Goal: Transaction & Acquisition: Purchase product/service

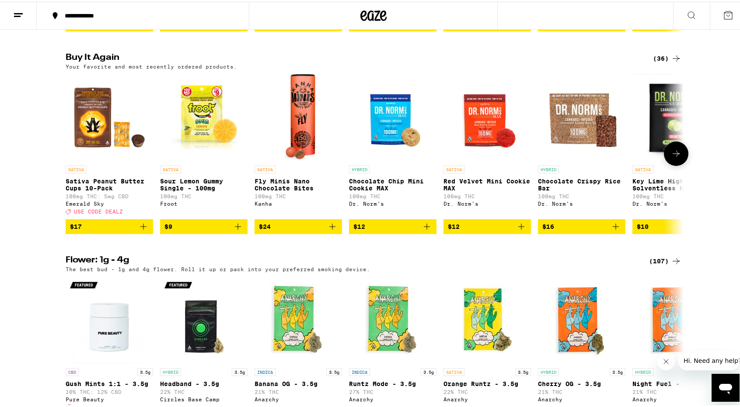
scroll to position [862, 0]
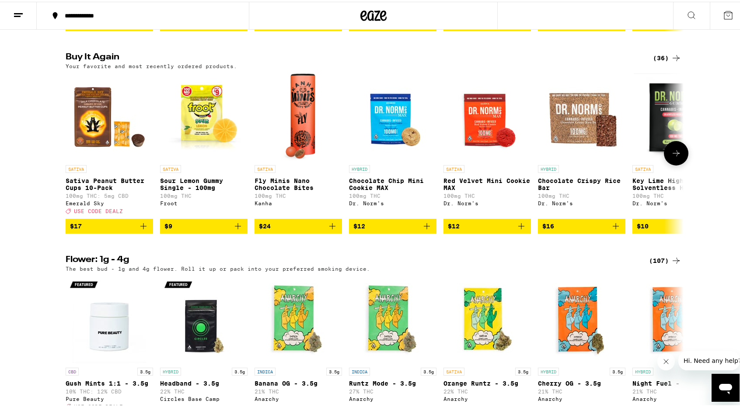
click at [142, 230] on icon "Add to bag" at bounding box center [143, 224] width 10 height 10
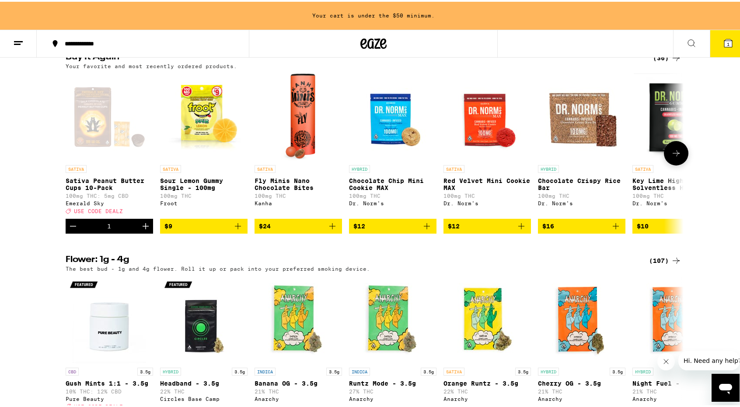
click at [233, 230] on icon "Add to bag" at bounding box center [238, 224] width 10 height 10
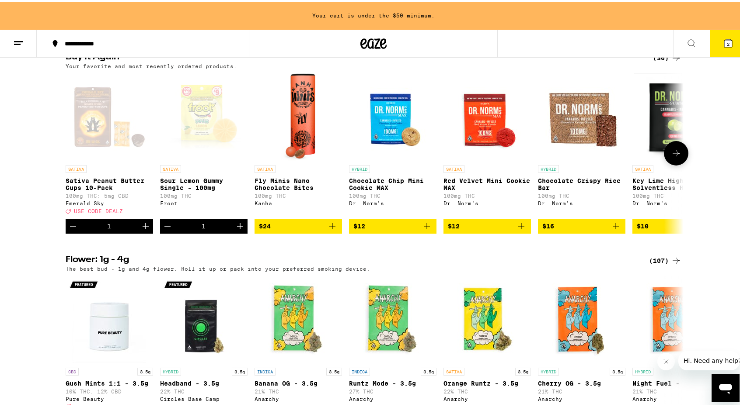
click at [233, 232] on button "Increment" at bounding box center [240, 224] width 15 height 15
click at [427, 230] on icon "Add to bag" at bounding box center [426, 224] width 10 height 10
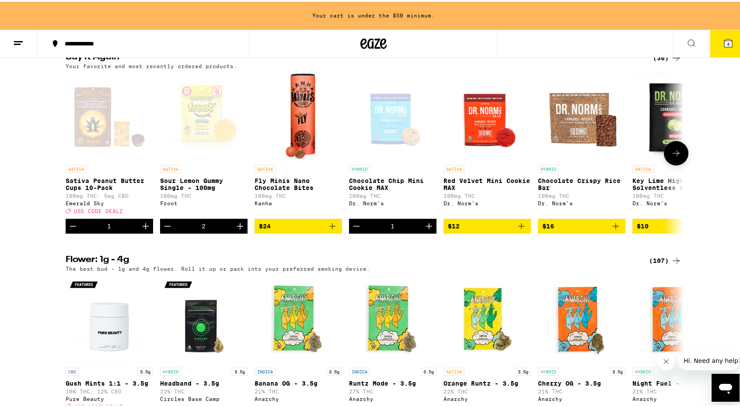
click at [520, 230] on icon "Add to bag" at bounding box center [521, 224] width 10 height 10
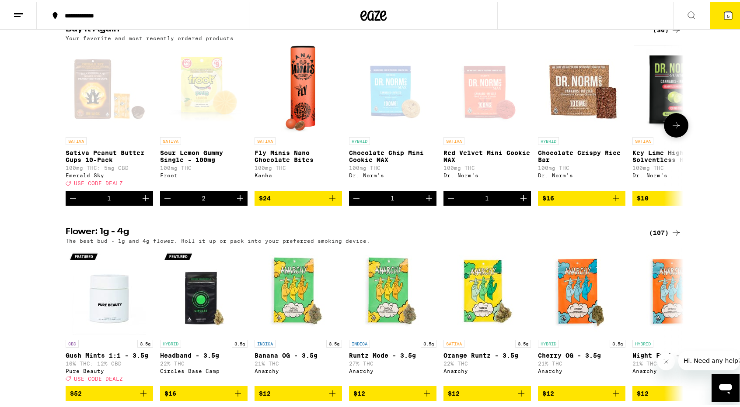
scroll to position [862, 0]
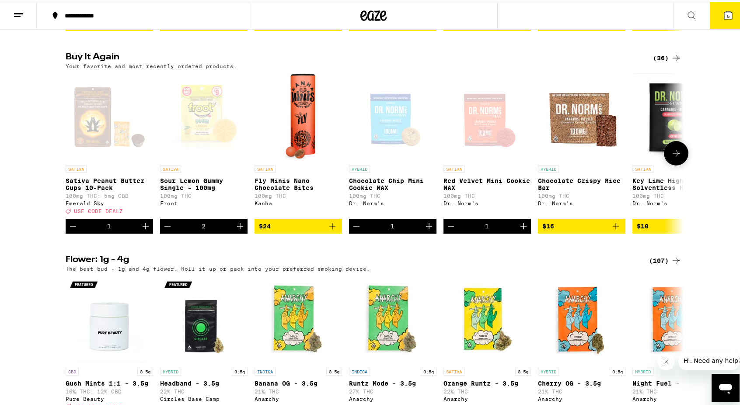
click at [520, 228] on icon "Increment" at bounding box center [523, 225] width 6 height 6
click at [610, 230] on icon "Add to bag" at bounding box center [615, 224] width 10 height 10
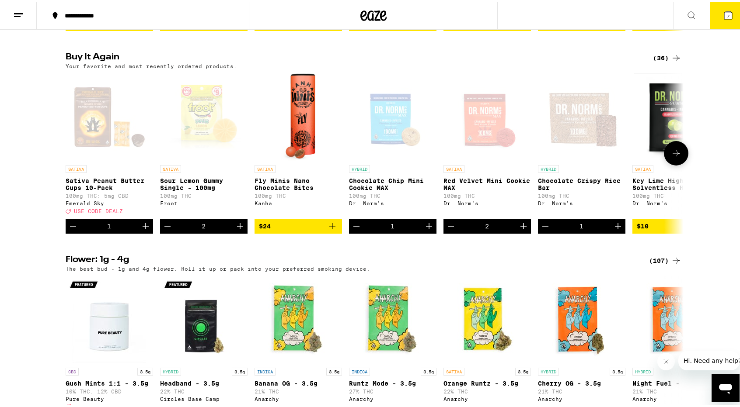
click at [671, 164] on button at bounding box center [676, 151] width 24 height 24
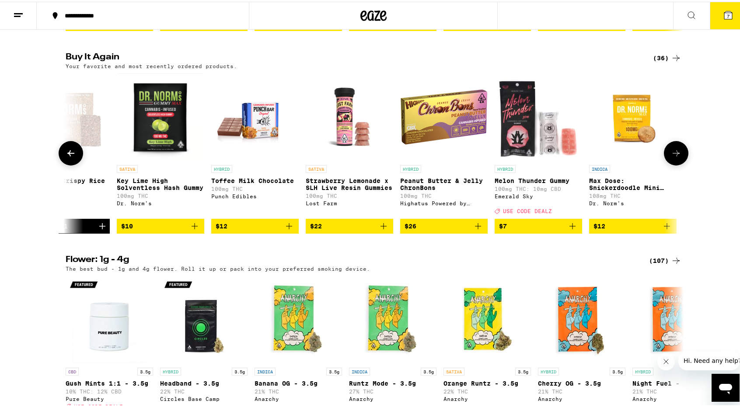
scroll to position [0, 520]
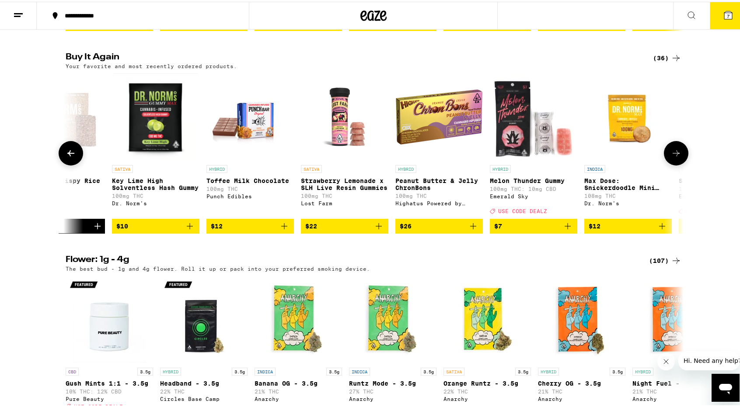
click at [178, 230] on span "$10" at bounding box center [155, 224] width 79 height 10
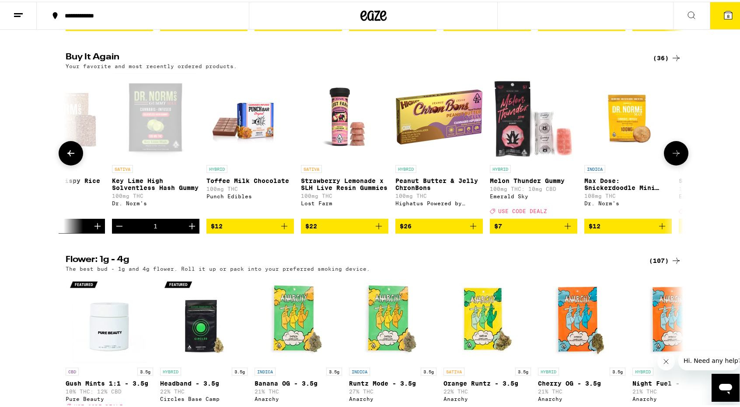
click at [671, 157] on icon at bounding box center [676, 151] width 10 height 10
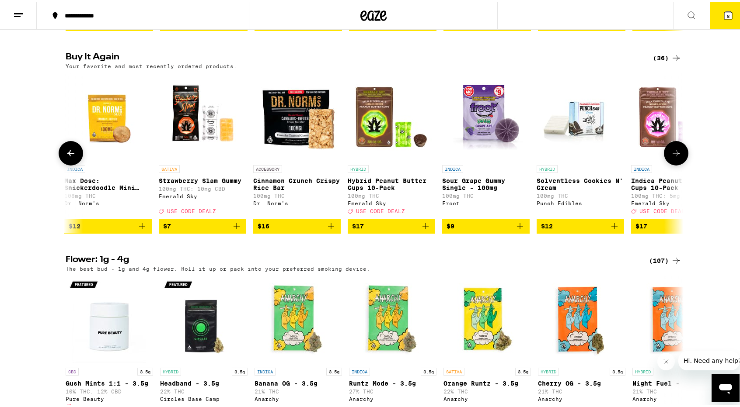
scroll to position [0, 1040]
click at [225, 230] on span "$7" at bounding box center [202, 224] width 79 height 10
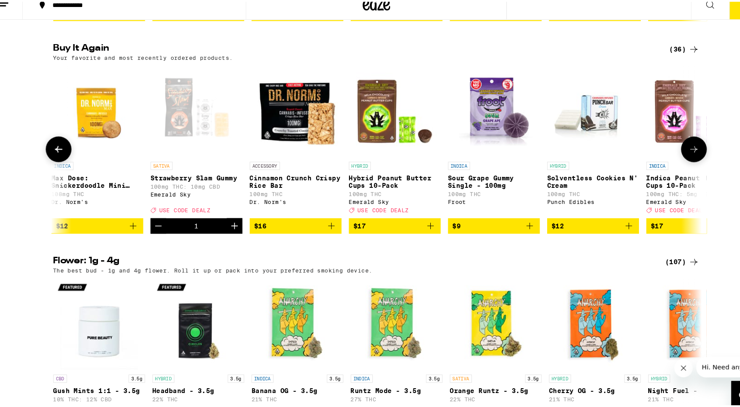
scroll to position [862, 0]
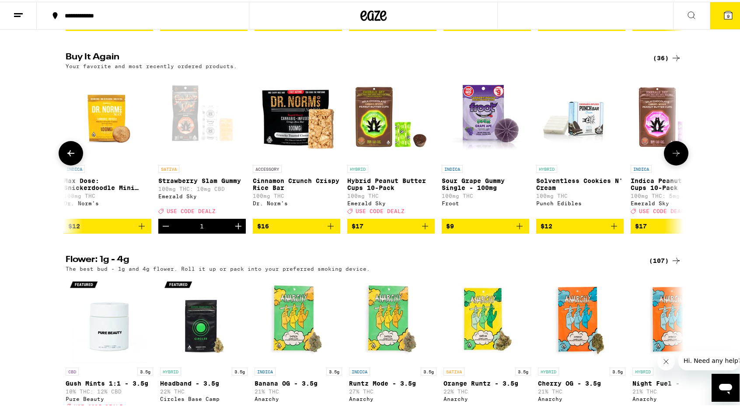
click at [71, 157] on icon at bounding box center [71, 151] width 10 height 10
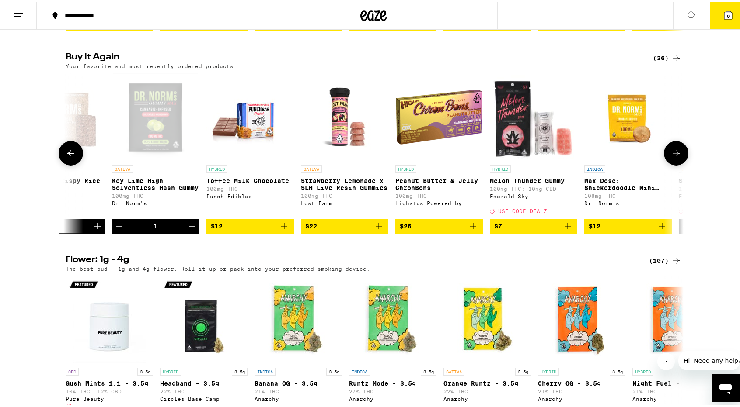
scroll to position [0, 520]
click at [72, 157] on icon at bounding box center [71, 151] width 10 height 10
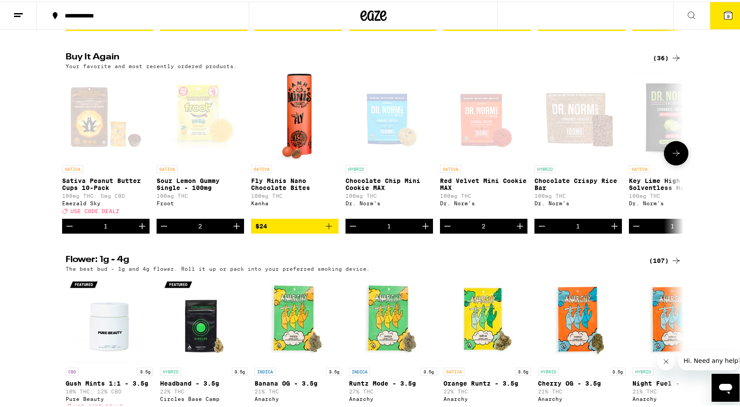
scroll to position [0, 0]
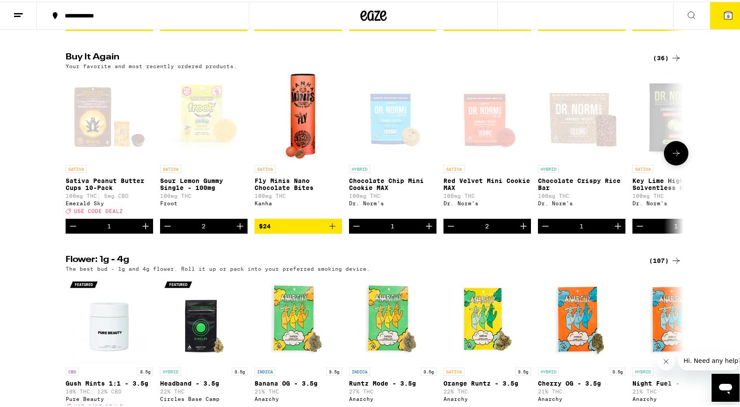
click at [673, 157] on icon at bounding box center [676, 151] width 10 height 10
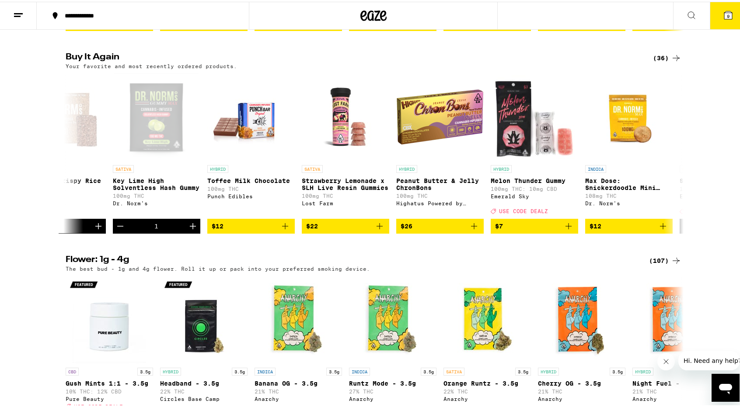
scroll to position [0, 520]
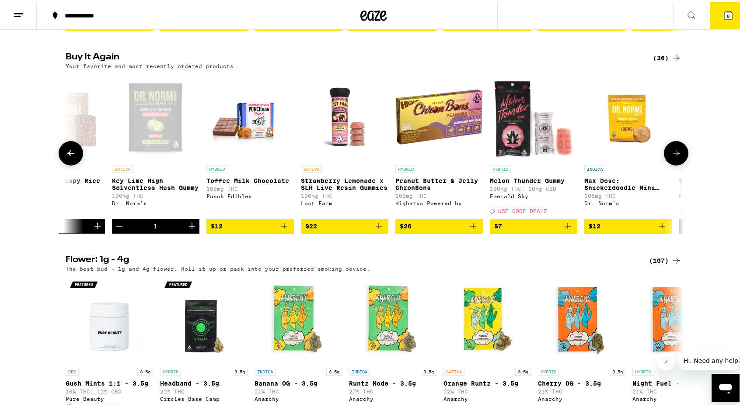
click at [187, 230] on icon "Increment" at bounding box center [192, 224] width 10 height 10
click at [723, 17] on icon at bounding box center [728, 13] width 10 height 10
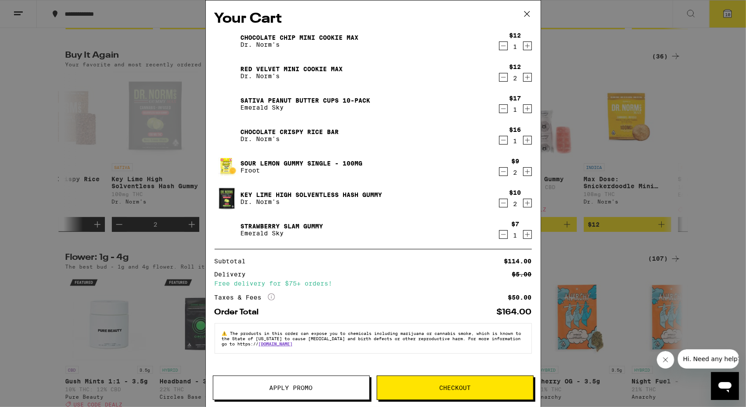
click at [305, 388] on span "Apply Promo" at bounding box center [291, 388] width 43 height 6
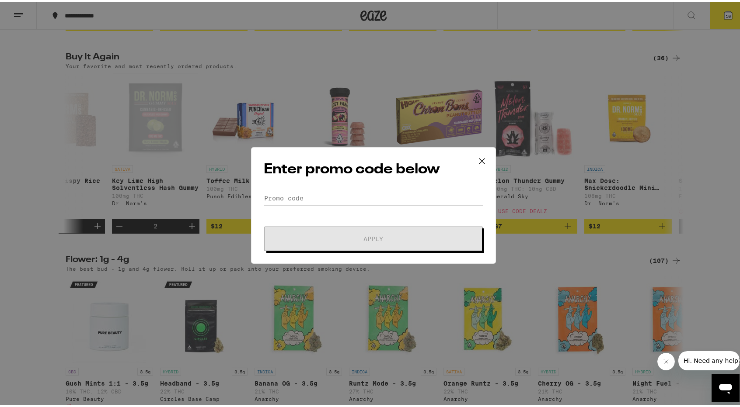
click at [294, 196] on input "Promo Code" at bounding box center [373, 196] width 219 height 13
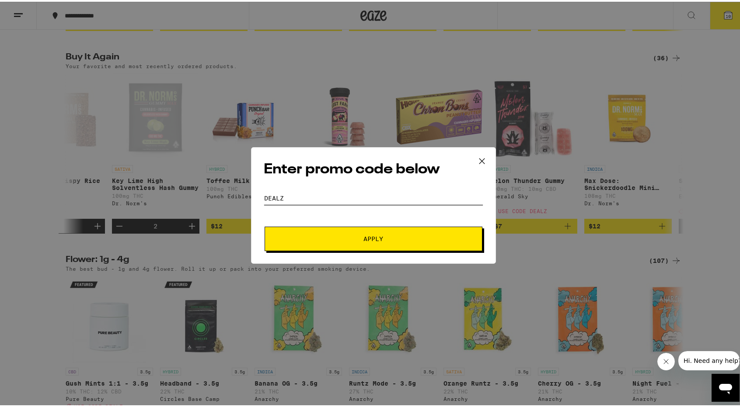
type input "DEALZ"
click at [342, 232] on button "Apply" at bounding box center [373, 237] width 218 height 24
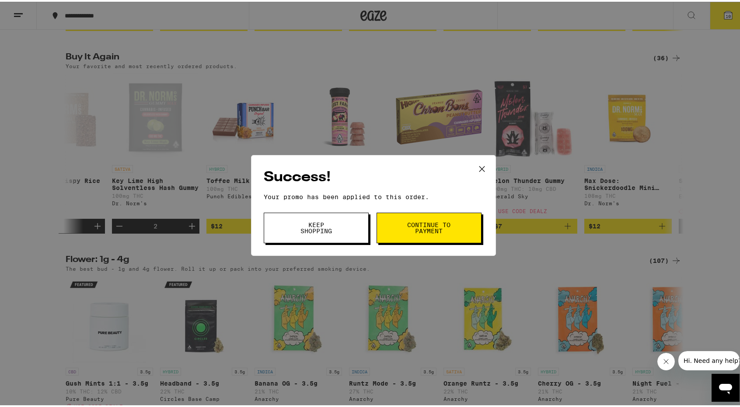
click at [397, 225] on button "Continue to payment" at bounding box center [428, 226] width 105 height 31
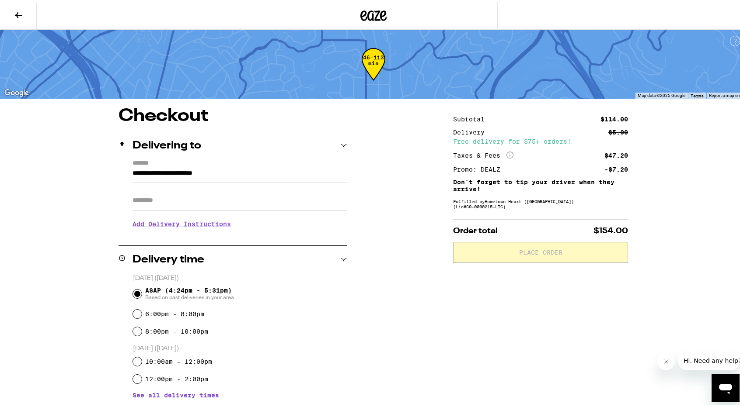
click at [7, 13] on button at bounding box center [18, 14] width 37 height 28
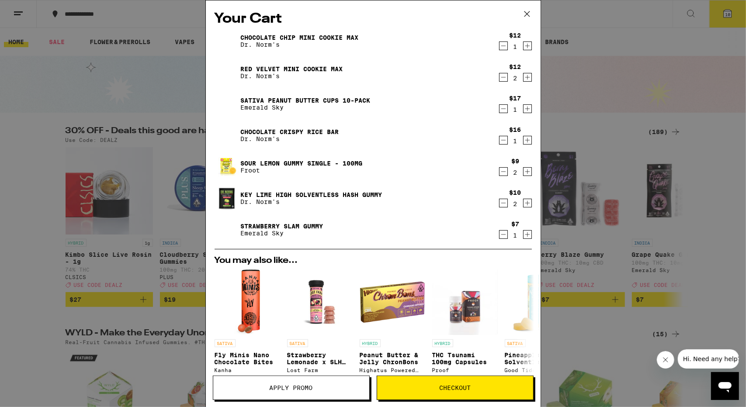
click at [500, 205] on icon "Decrement" at bounding box center [504, 203] width 8 height 10
click at [438, 398] on div "Apply Promo Checkout" at bounding box center [373, 391] width 335 height 31
click at [438, 398] on button "Checkout" at bounding box center [455, 388] width 157 height 24
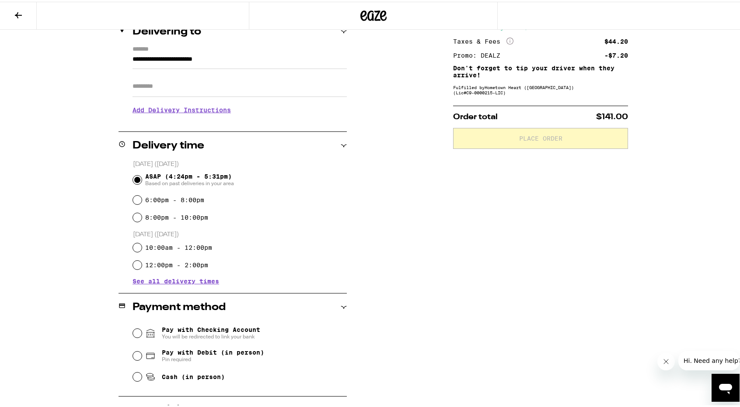
scroll to position [115, 0]
click at [125, 381] on div "Pay with Checking Account You will be redirected to link your bank Pay with Deb…" at bounding box center [232, 352] width 228 height 65
click at [133, 379] on input "Cash (in person)" at bounding box center [137, 375] width 9 height 9
radio input "true"
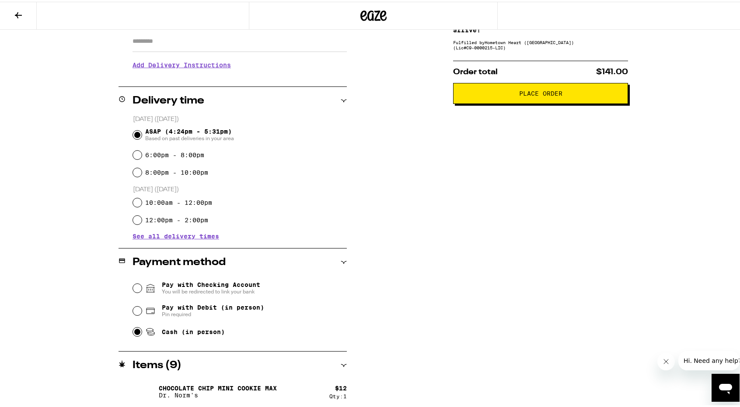
scroll to position [0, 0]
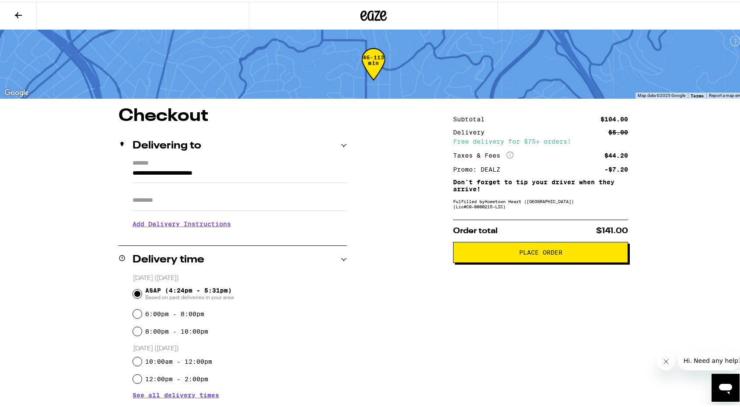
click at [485, 249] on button "Place Order" at bounding box center [540, 250] width 175 height 21
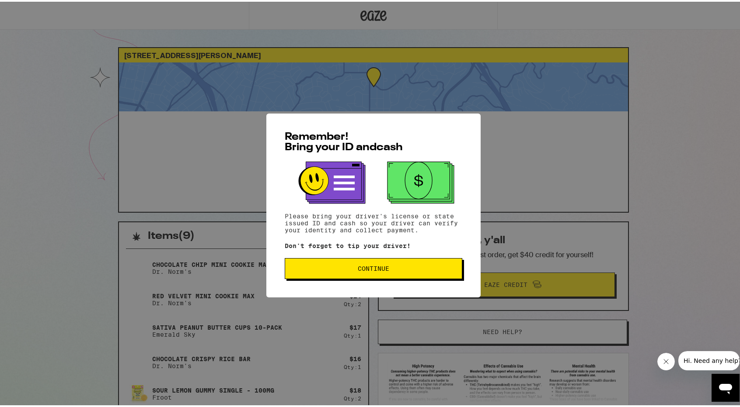
click at [385, 278] on button "Continue" at bounding box center [373, 267] width 177 height 21
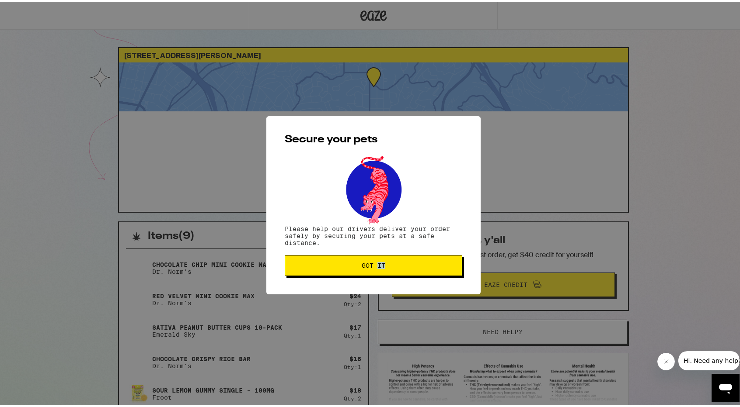
click at [385, 278] on div "Secure your pets Please help our drivers deliver your order safely by securing …" at bounding box center [373, 204] width 214 height 178
click at [393, 261] on button "Got it" at bounding box center [373, 264] width 177 height 21
